Goal: Information Seeking & Learning: Learn about a topic

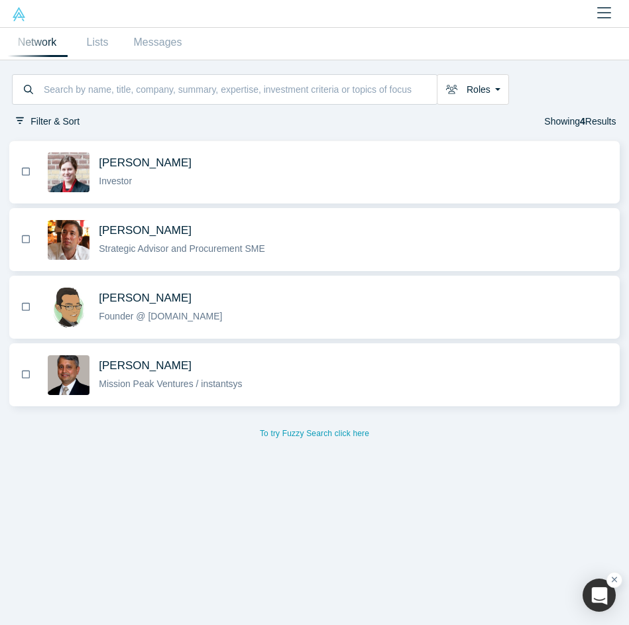
click at [156, 166] on span "Rebecca Offensend" at bounding box center [145, 163] width 93 height 14
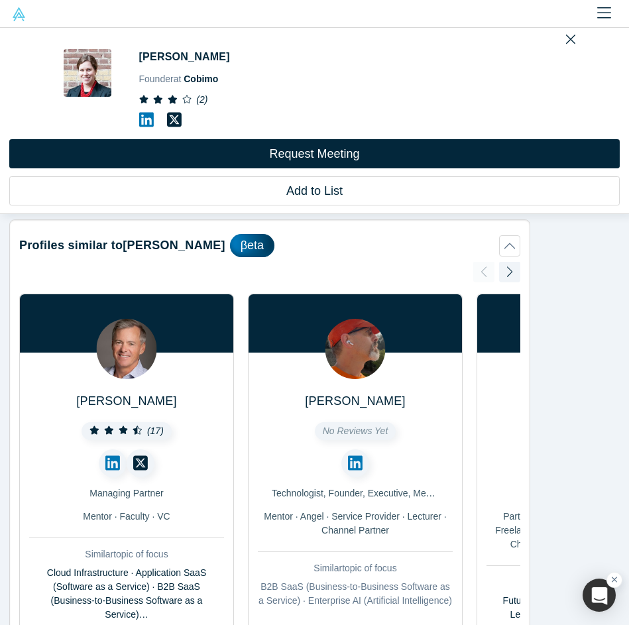
click at [147, 117] on icon at bounding box center [146, 120] width 15 height 15
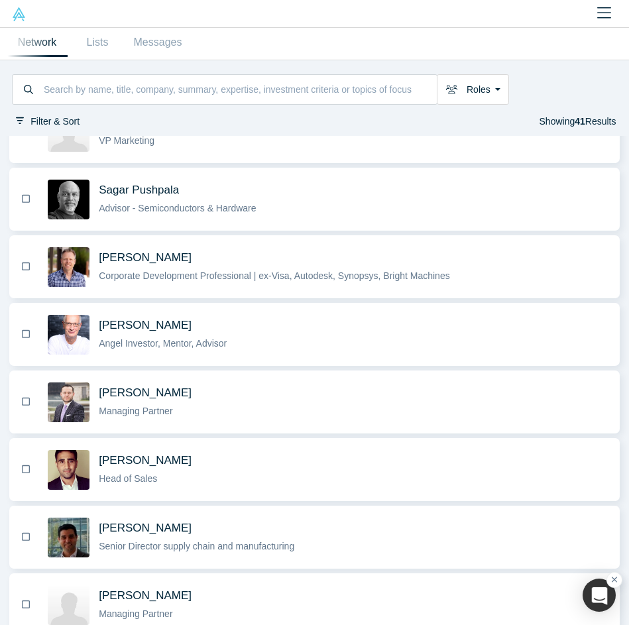
scroll to position [178, 0]
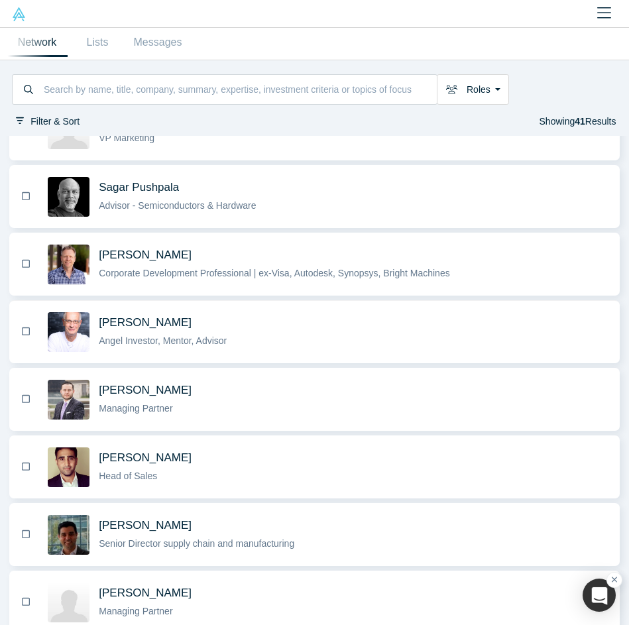
click at [153, 324] on span "[PERSON_NAME]" at bounding box center [145, 323] width 93 height 14
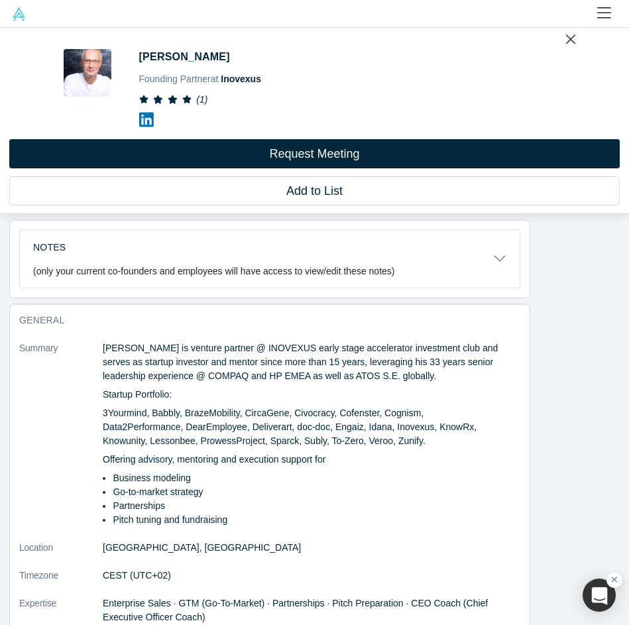
click at [141, 114] on icon at bounding box center [146, 120] width 15 height 15
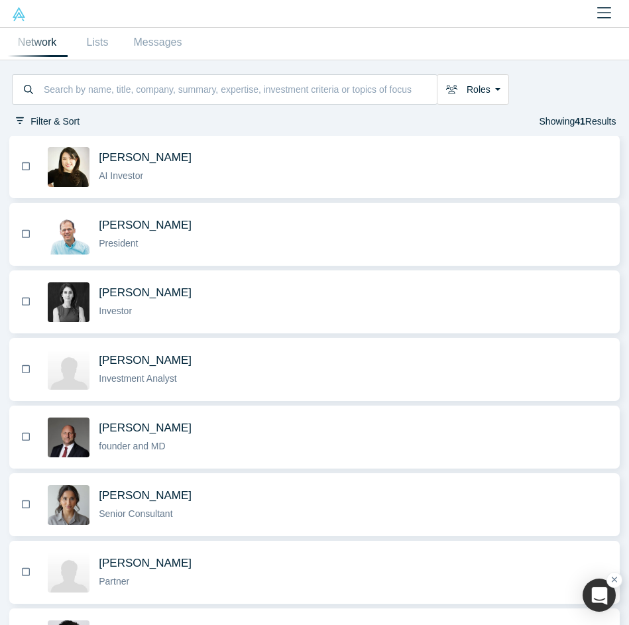
scroll to position [1866, 0]
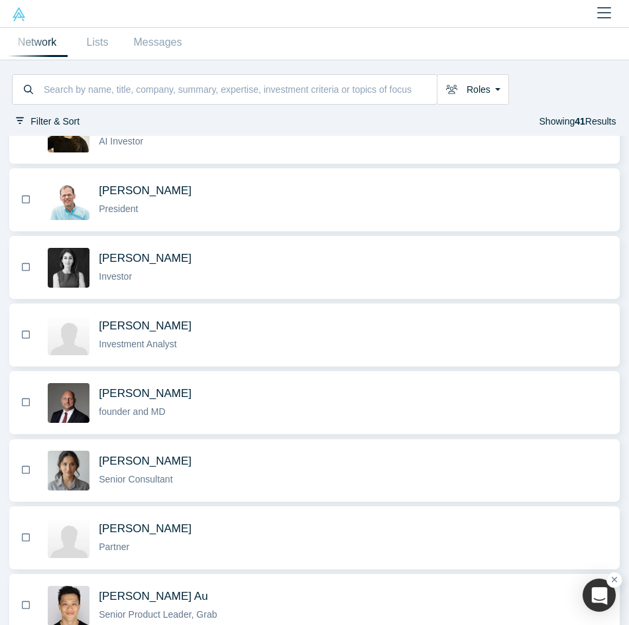
click at [159, 463] on span "[PERSON_NAME]" at bounding box center [145, 461] width 93 height 14
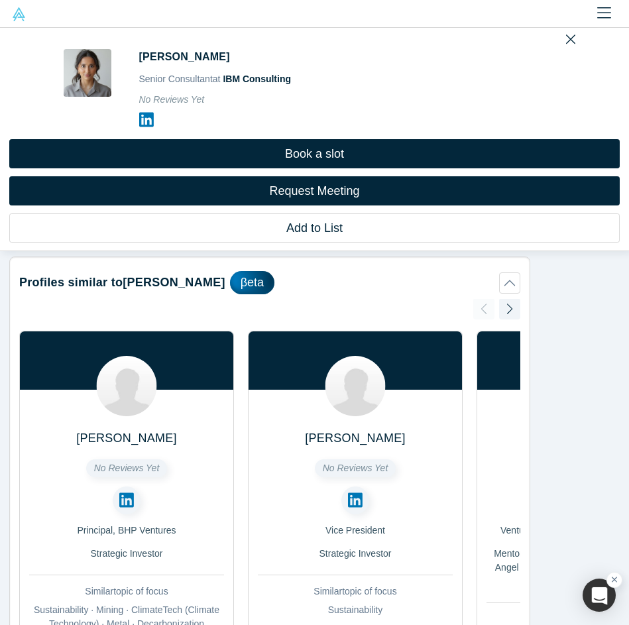
click at [153, 119] on link at bounding box center [153, 125] width 28 height 28
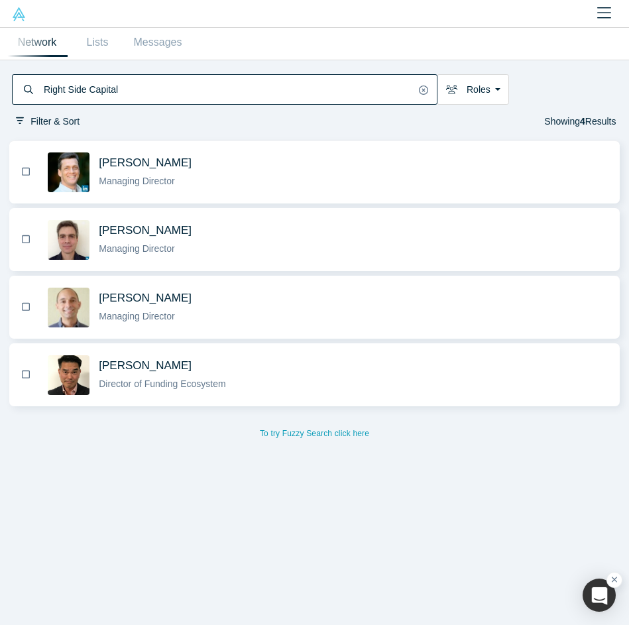
click at [128, 162] on span "Kevin Dick" at bounding box center [145, 163] width 93 height 13
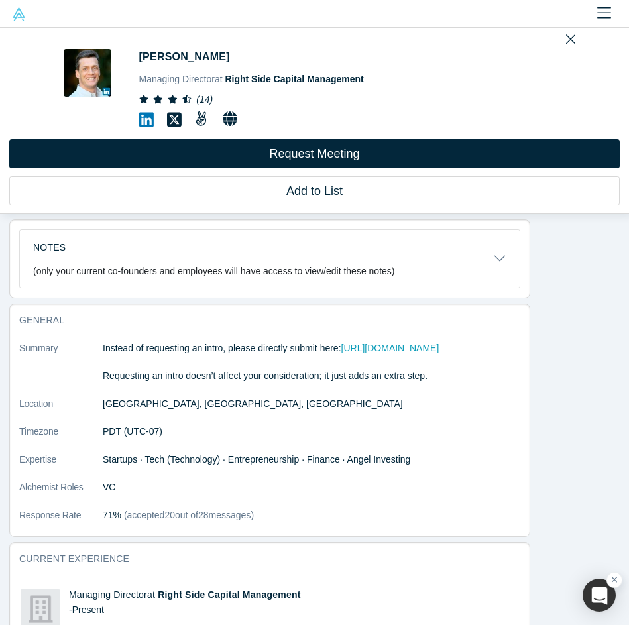
click at [144, 120] on icon at bounding box center [146, 120] width 15 height 15
